Goal: Navigation & Orientation: Find specific page/section

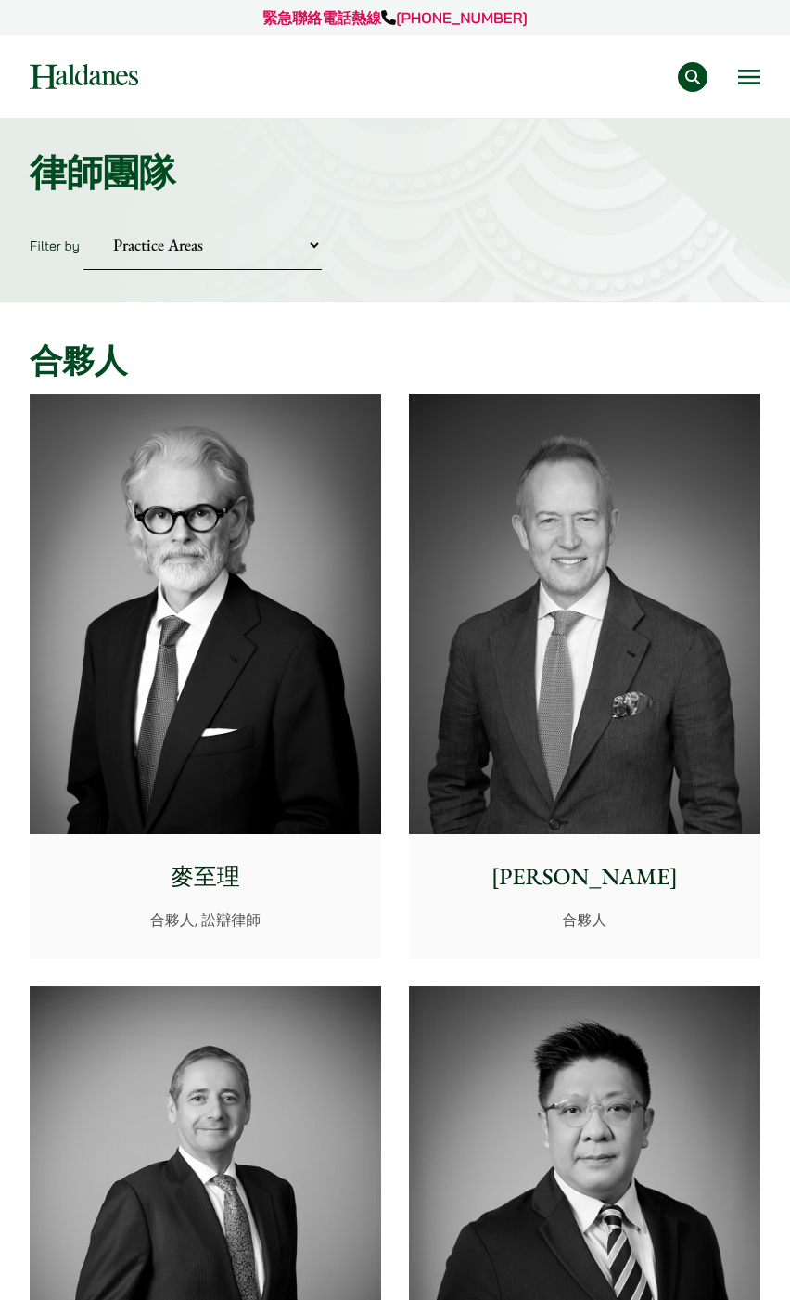
click at [255, 526] on img at bounding box center [206, 614] width 352 height 440
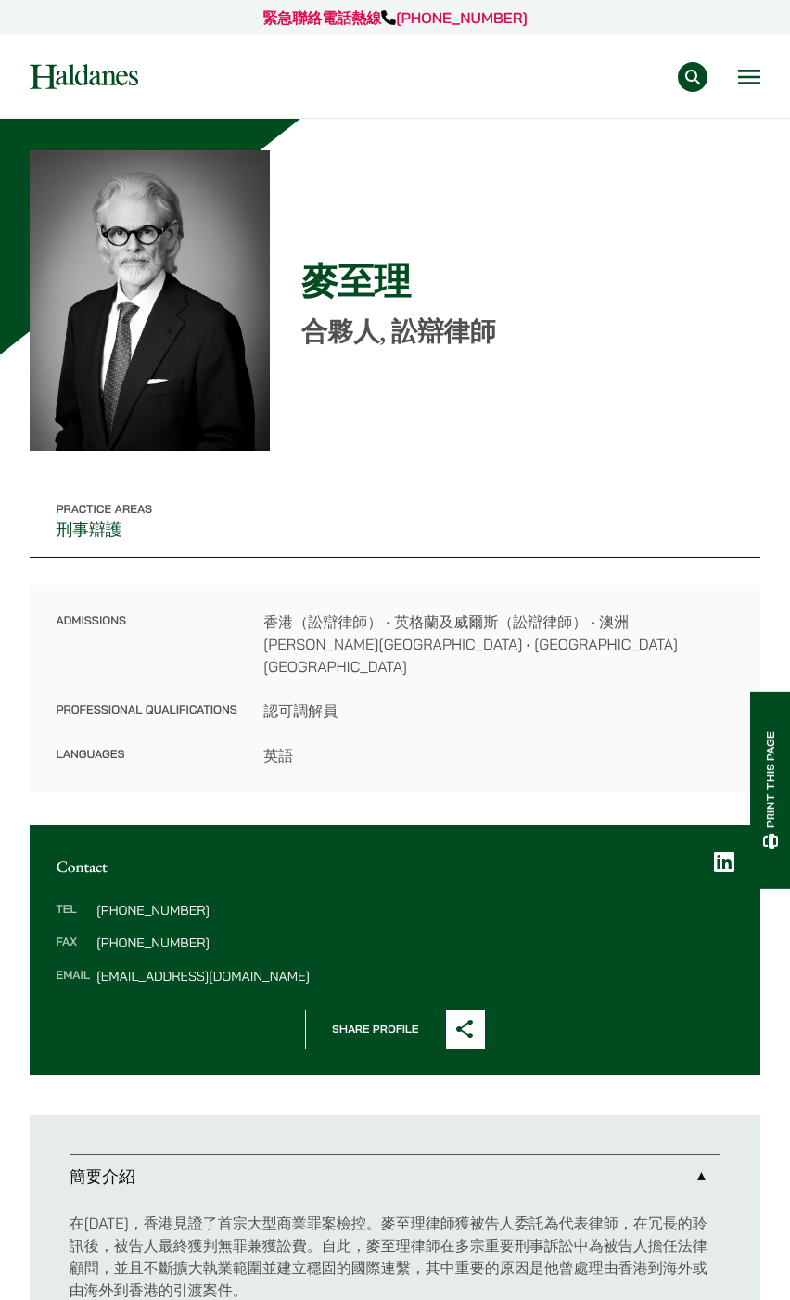
click at [746, 70] on button "Open menu" at bounding box center [749, 77] width 22 height 15
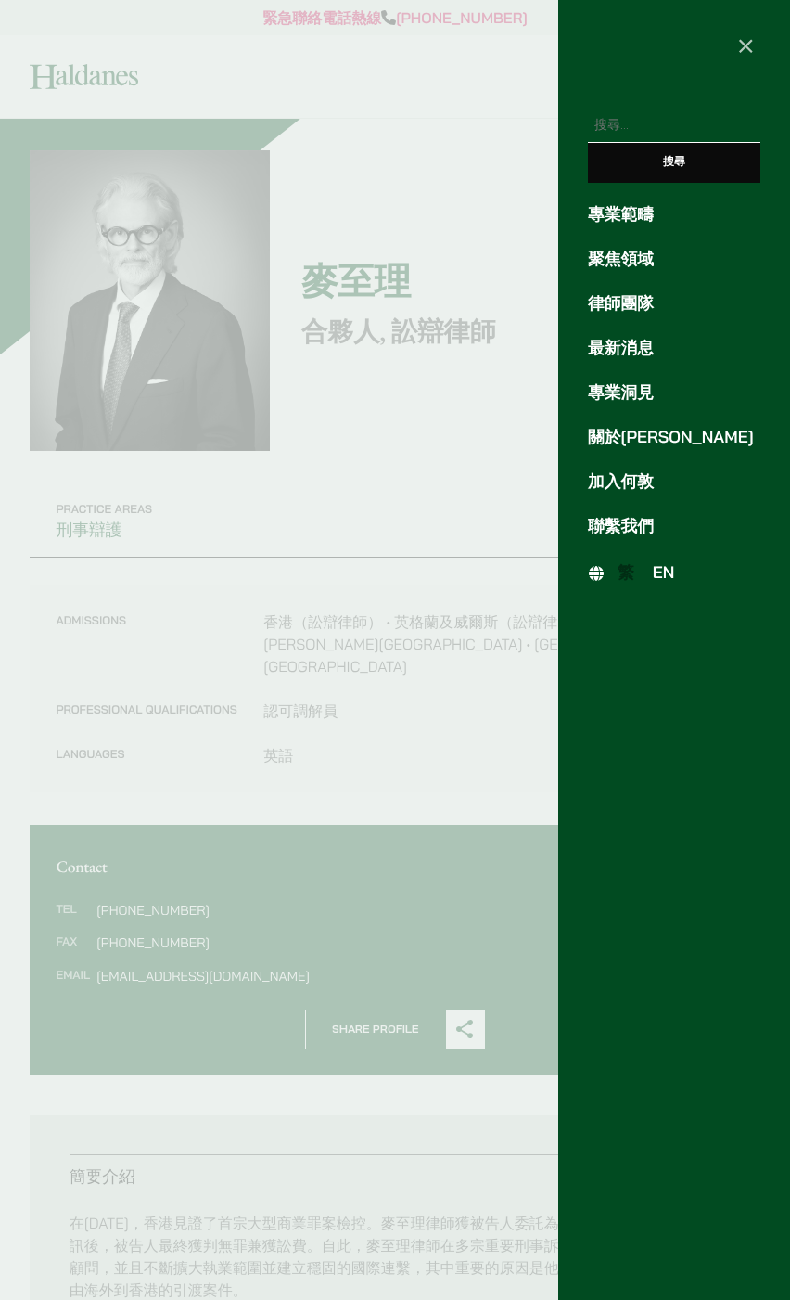
click at [663, 573] on span "EN" at bounding box center [664, 572] width 22 height 20
click at [632, 301] on link "律師團隊" at bounding box center [674, 303] width 173 height 25
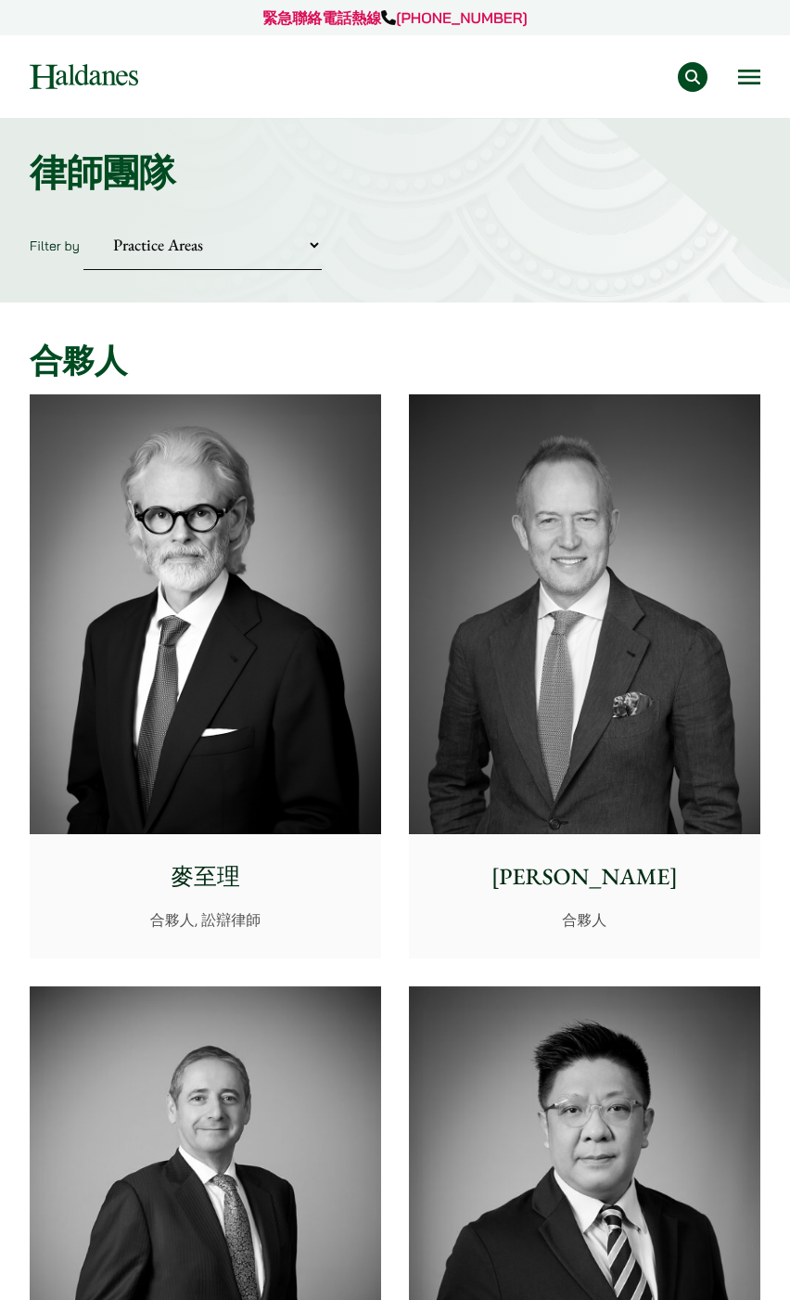
click at [736, 66] on div "專業範疇 反壟斷和競爭法 民事訴訟及爭議解決 公司及商業業務 刑事辯護 欺詐、資產追踪和追討 知識產權 婚姻及家事法 傳媒、娛樂及體育事務 私人客戶 物業及物…" at bounding box center [463, 77] width 595 height 30
click at [745, 82] on button "Open menu" at bounding box center [749, 77] width 22 height 15
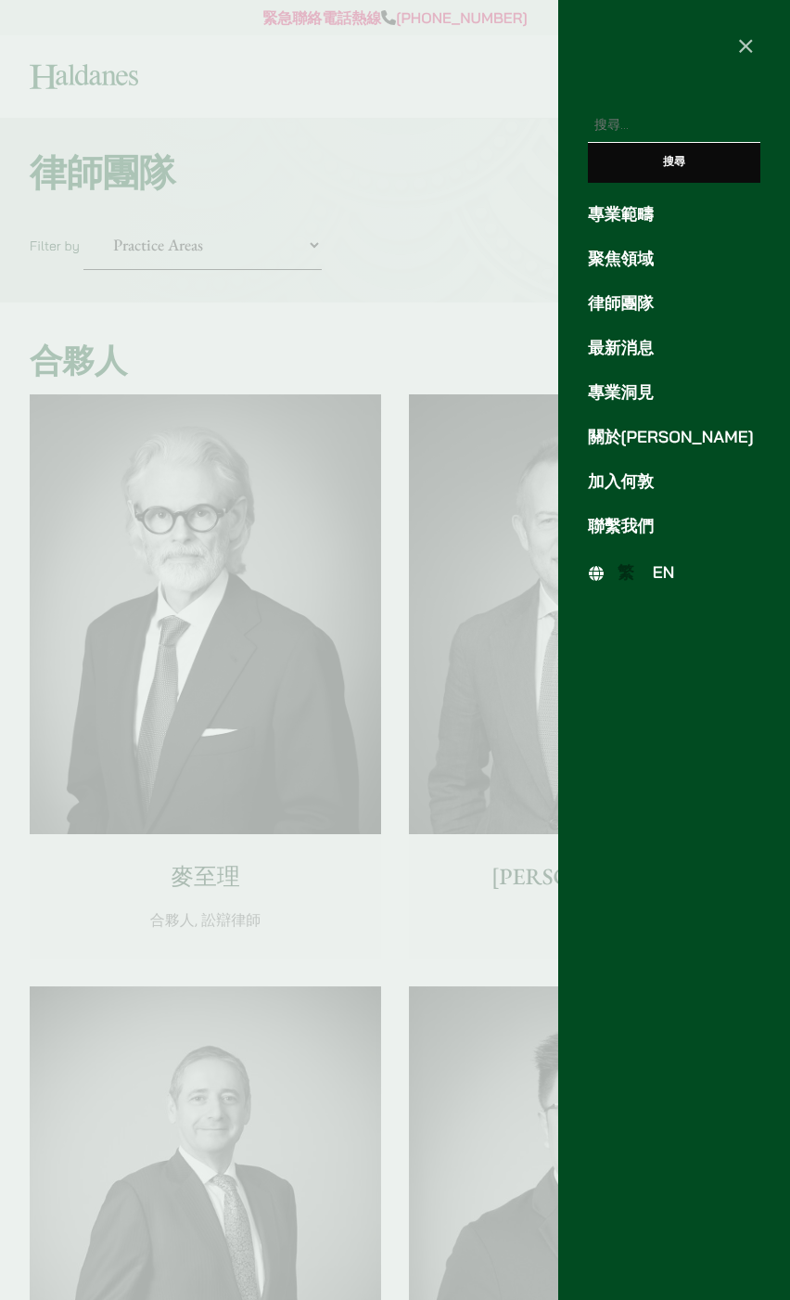
click at [664, 579] on span "EN" at bounding box center [664, 572] width 22 height 20
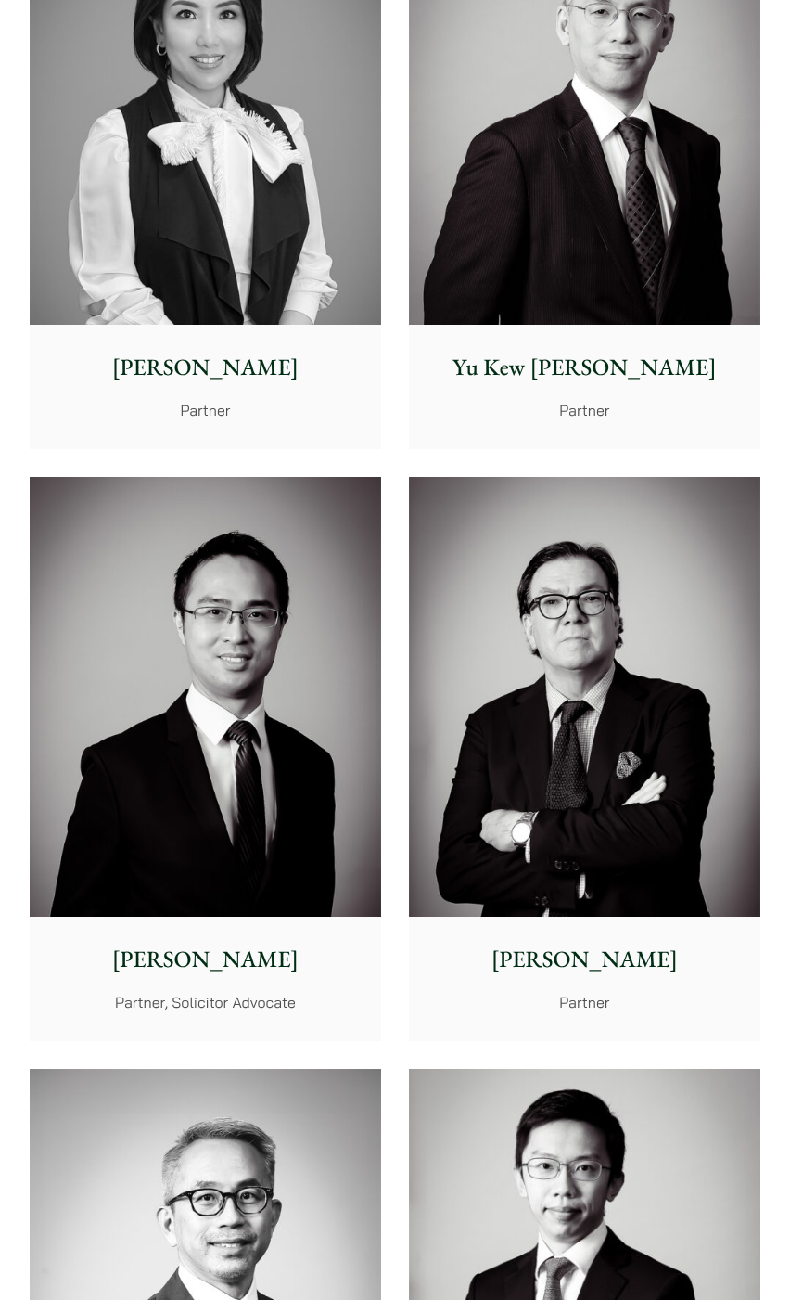
scroll to position [2449, 0]
